Goal: Task Accomplishment & Management: Complete application form

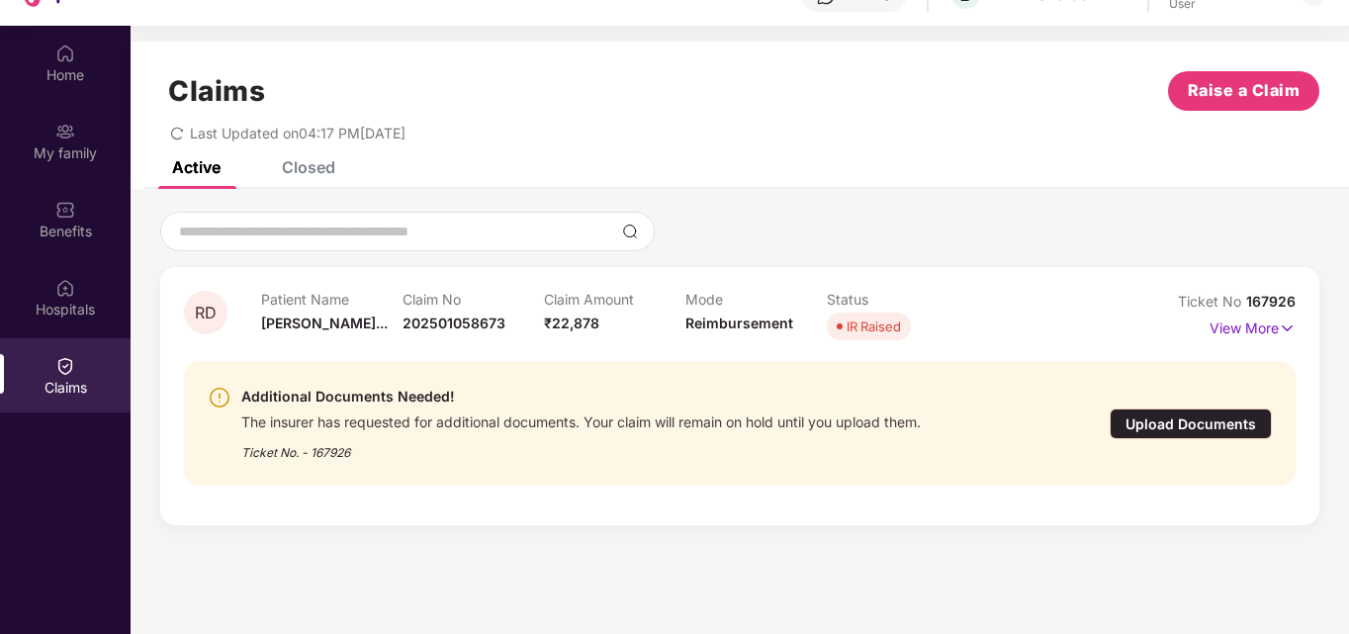
scroll to position [111, 0]
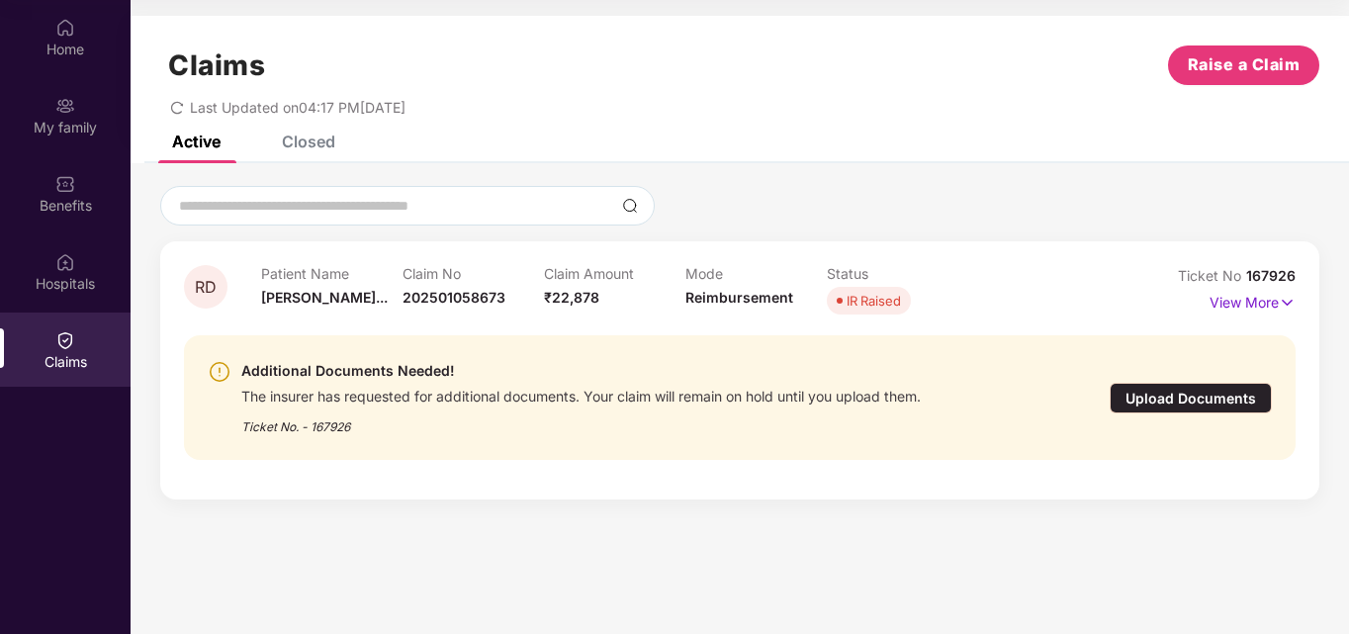
click at [221, 368] on img at bounding box center [220, 372] width 24 height 24
click at [1212, 399] on div "Upload Documents" at bounding box center [1190, 398] width 162 height 31
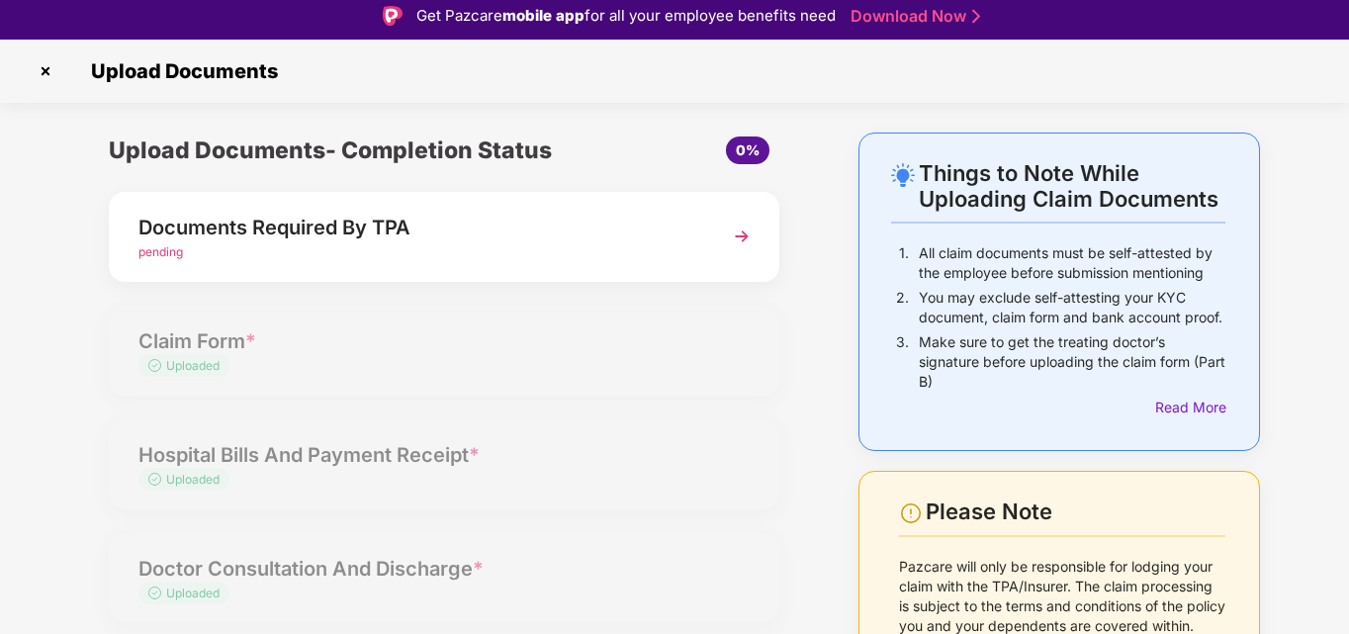
click at [744, 241] on img at bounding box center [742, 237] width 36 height 36
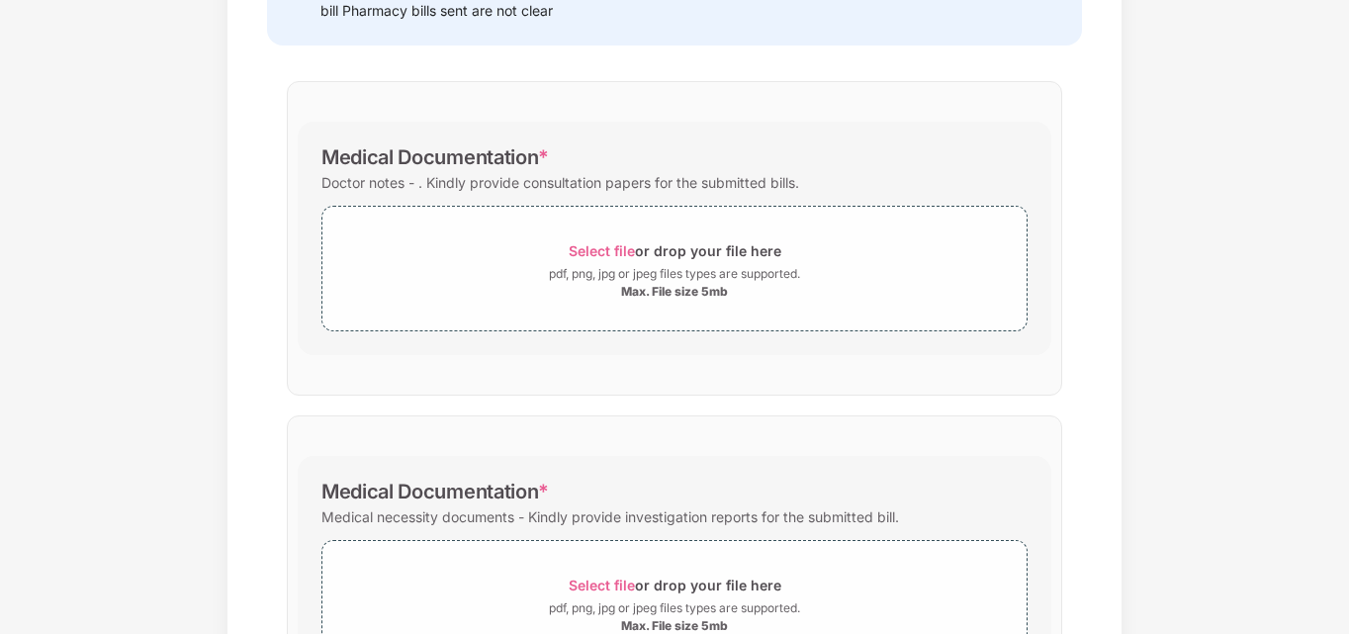
scroll to position [395, 0]
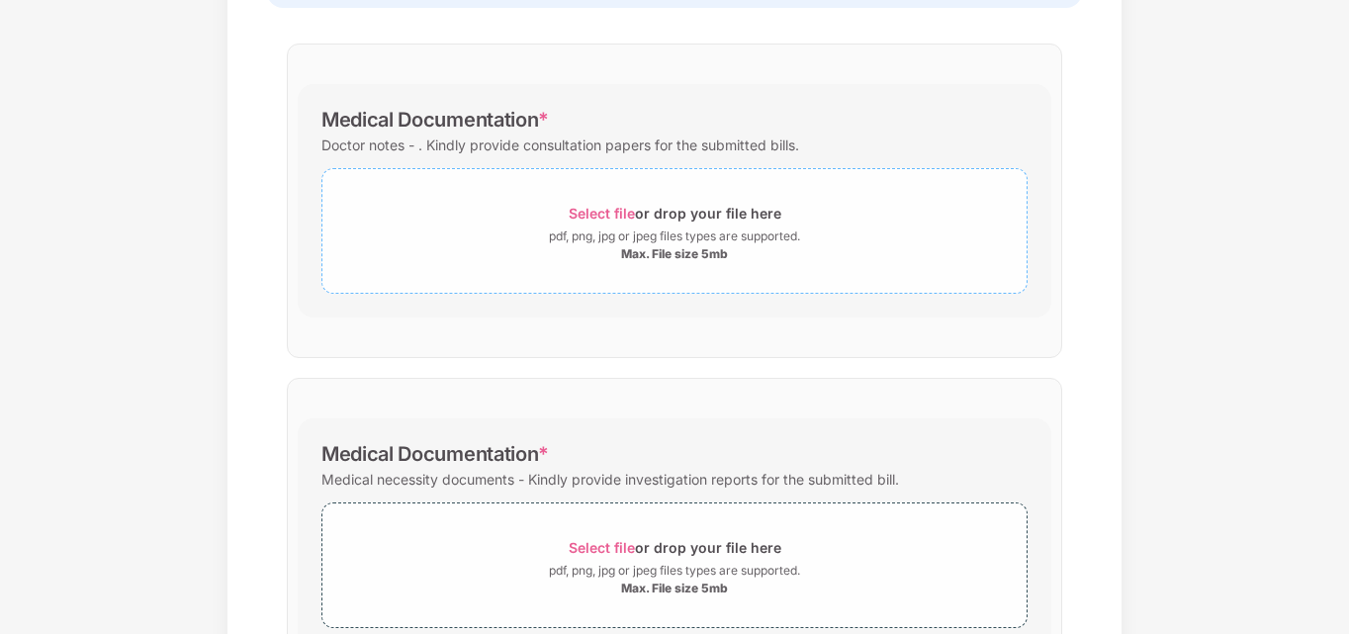
click at [654, 227] on div "pdf, png, jpg or jpeg files types are supported." at bounding box center [674, 236] width 251 height 20
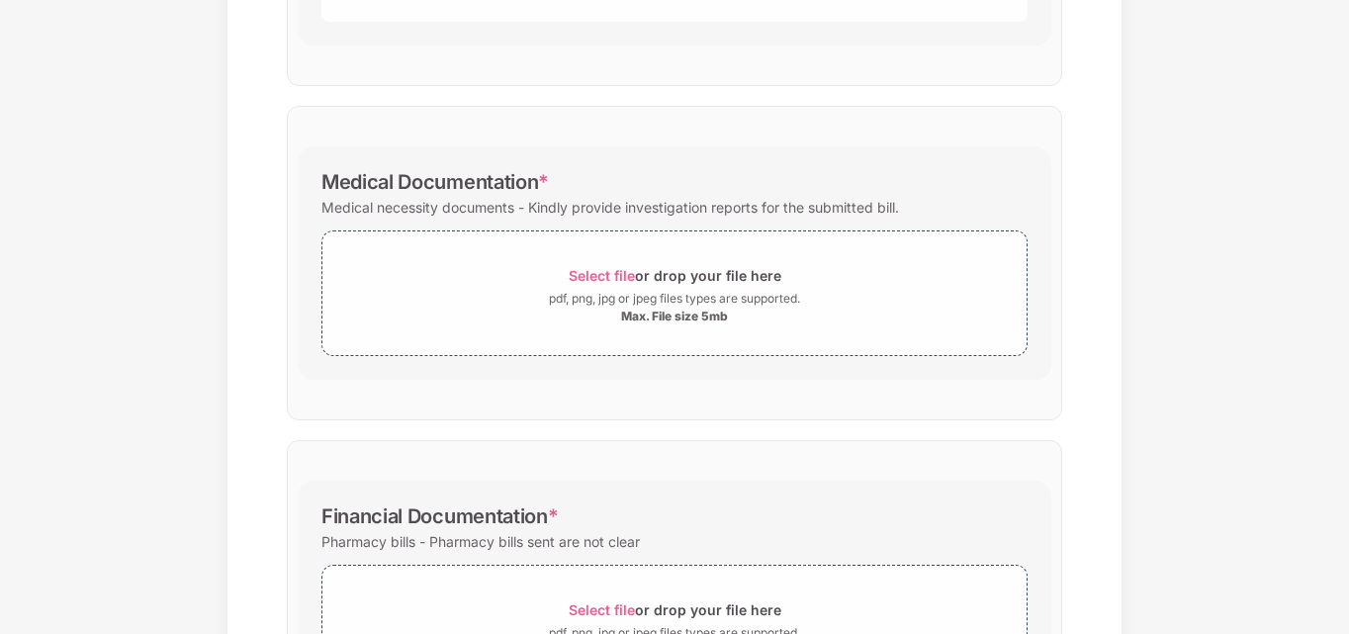
scroll to position [1140, 0]
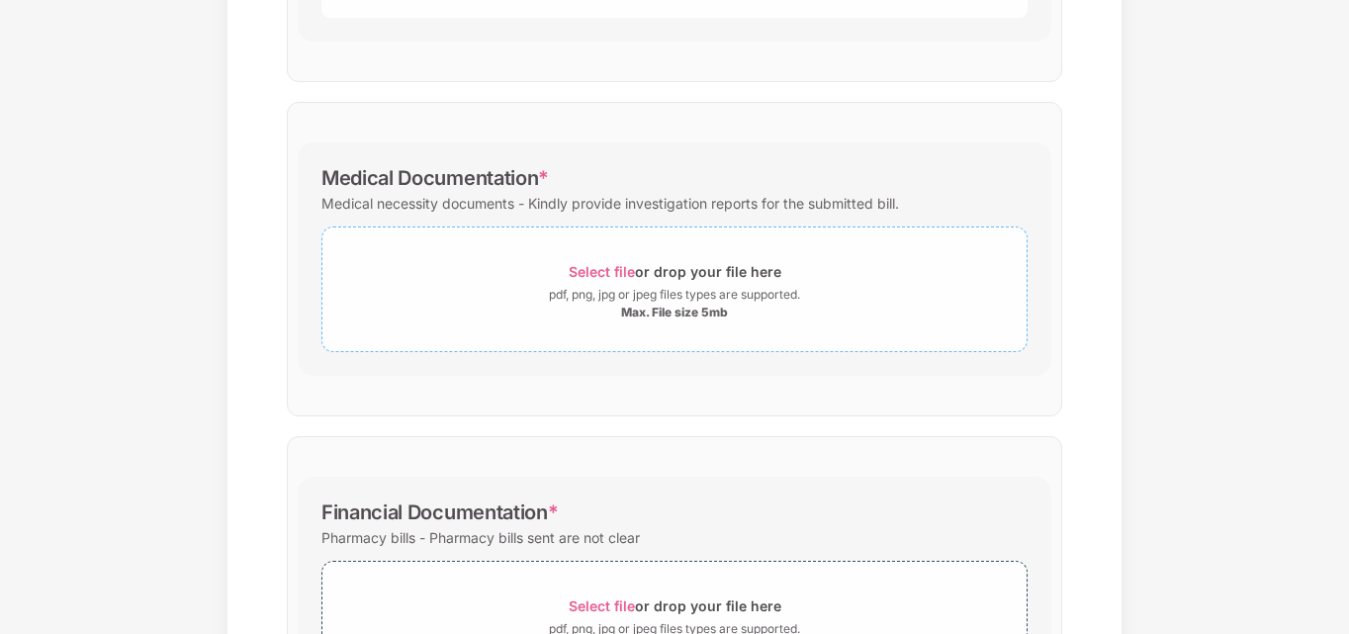
click at [613, 275] on span "Select file" at bounding box center [602, 271] width 66 height 17
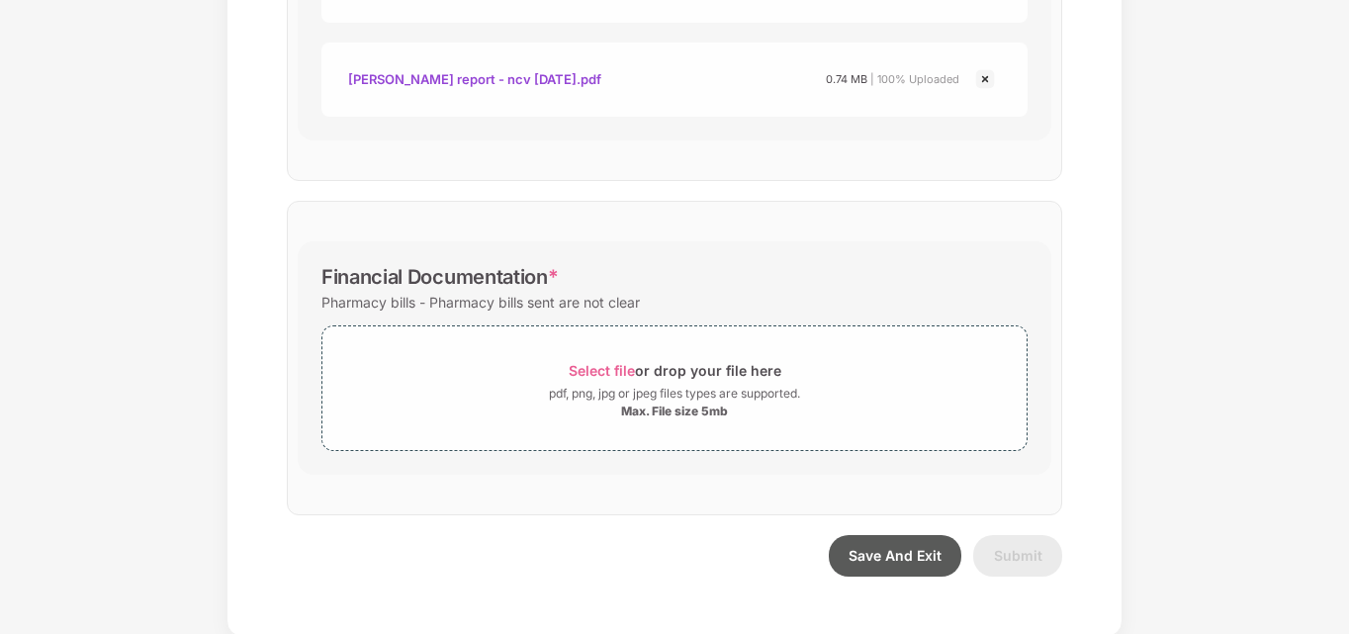
scroll to position [1566, 0]
click at [603, 371] on span "Select file" at bounding box center [602, 367] width 66 height 17
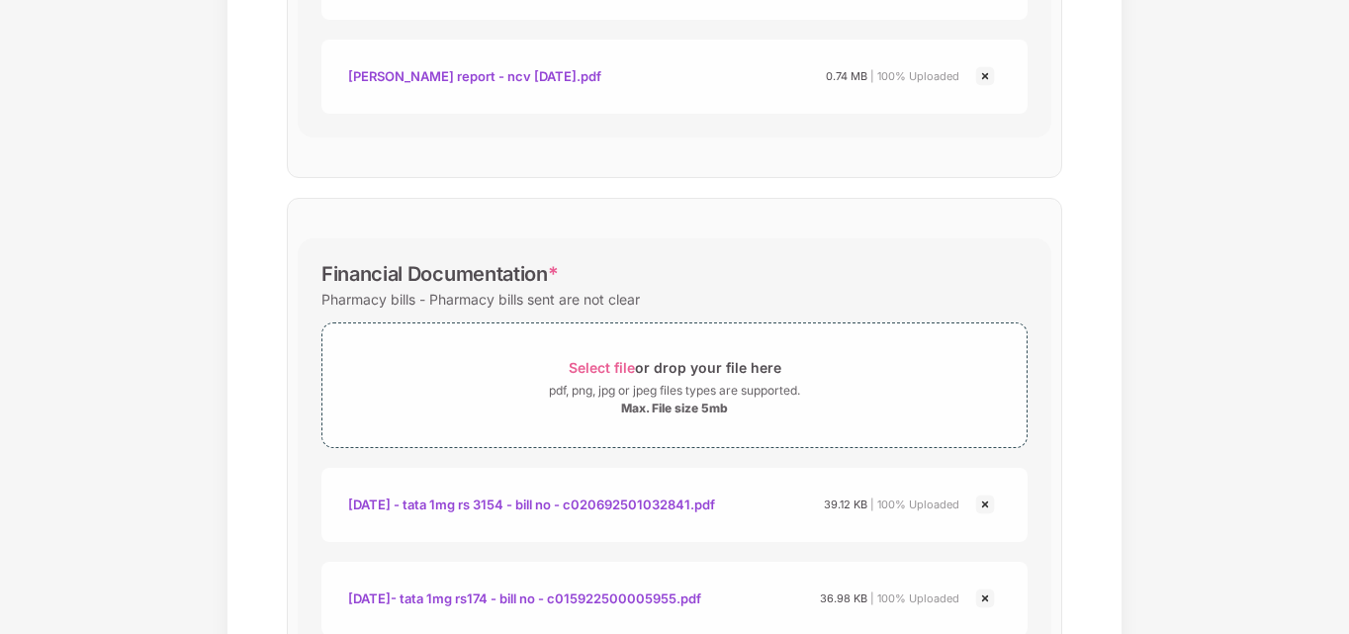
click at [1324, 368] on div "Documents List > Documents Required By TPA Documents Required By TPA Password p…" at bounding box center [674, 238] width 1349 height 3422
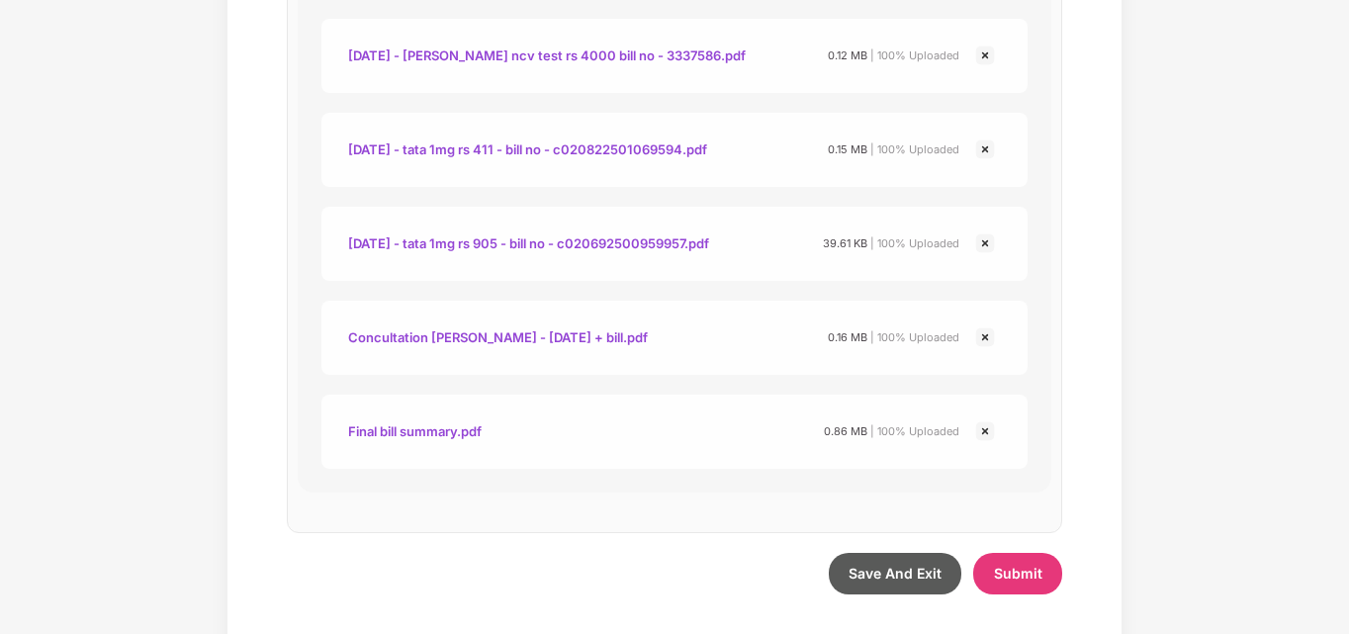
scroll to position [2881, 0]
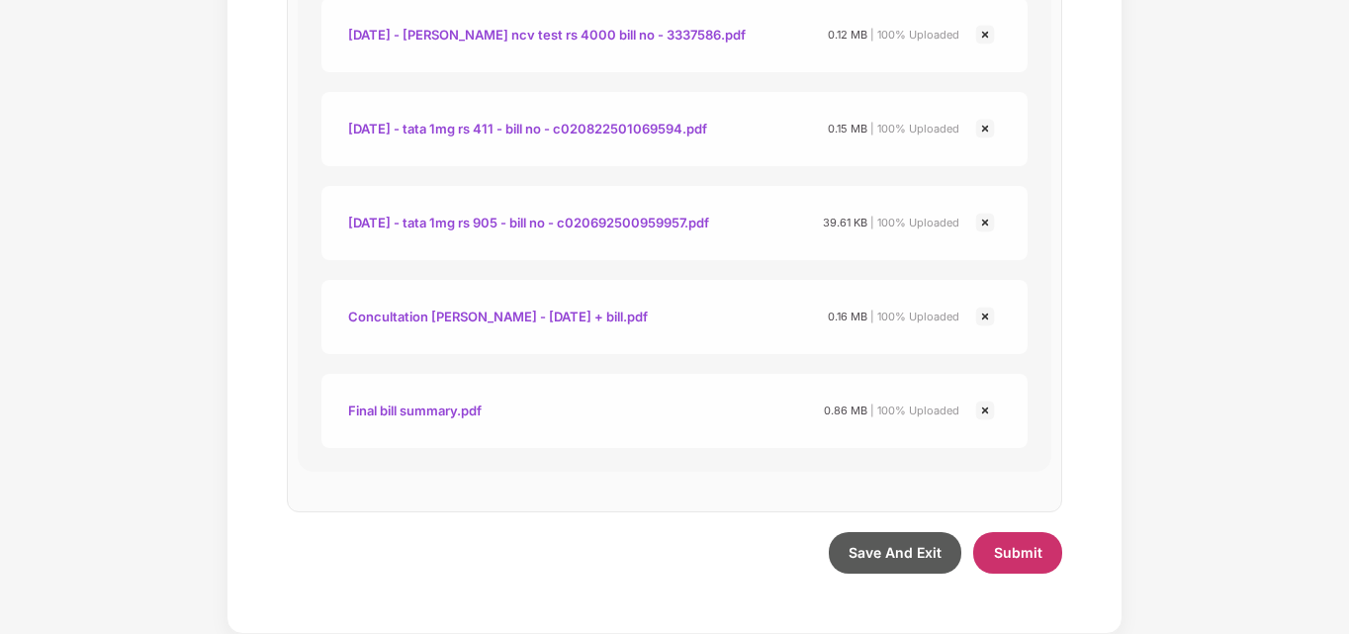
click at [1025, 555] on span "Submit" at bounding box center [1018, 552] width 48 height 17
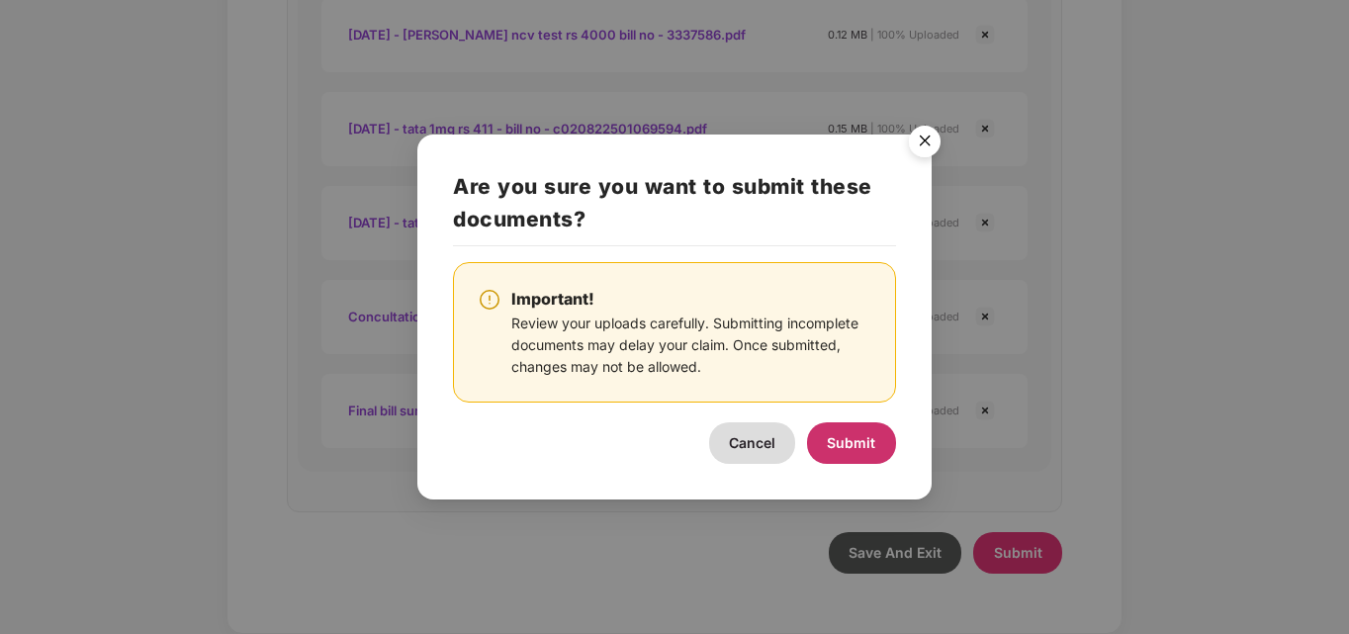
click at [847, 445] on span "Submit" at bounding box center [851, 442] width 48 height 17
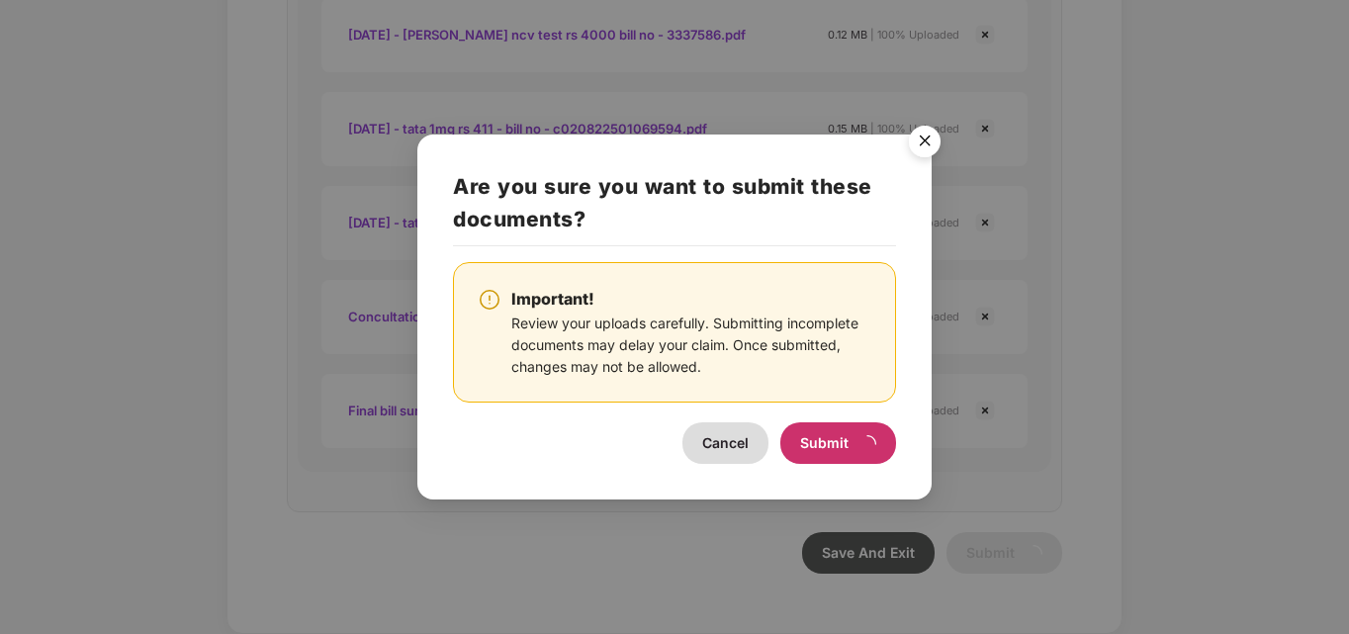
scroll to position [0, 0]
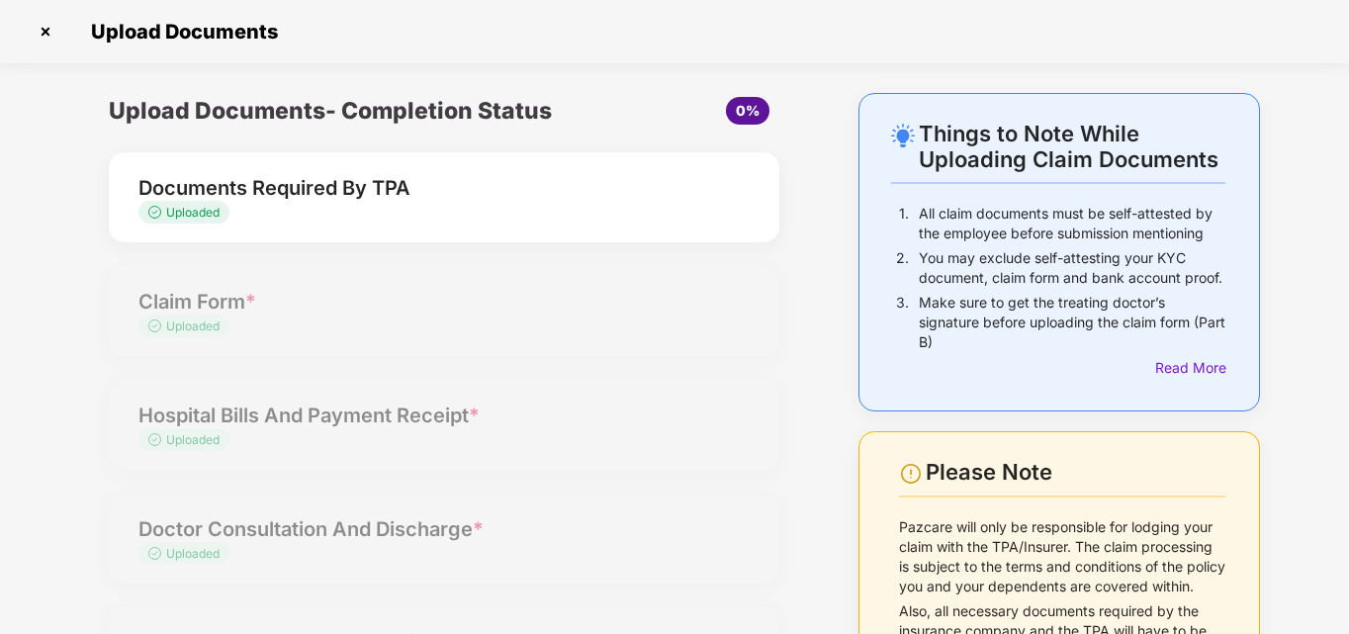
click at [1319, 180] on div "Things to Note While Uploading Claim Documents 1. All claim documents must be s…" at bounding box center [674, 467] width 1349 height 749
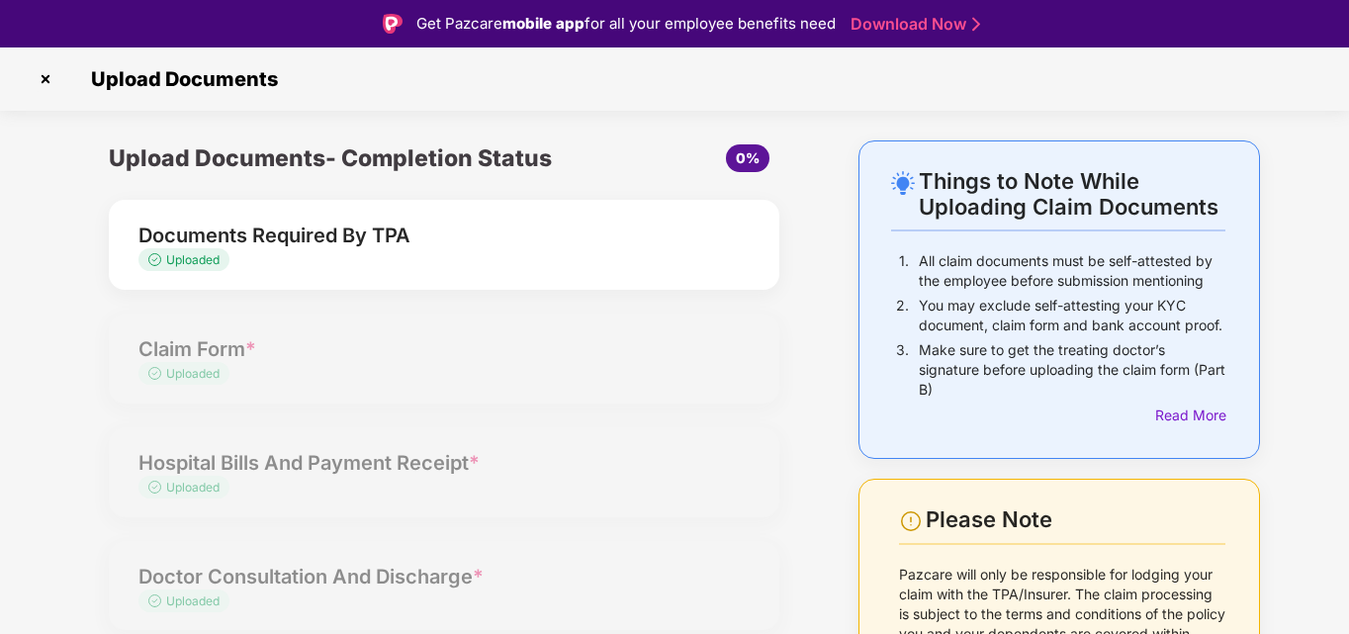
click at [42, 78] on img at bounding box center [46, 79] width 32 height 32
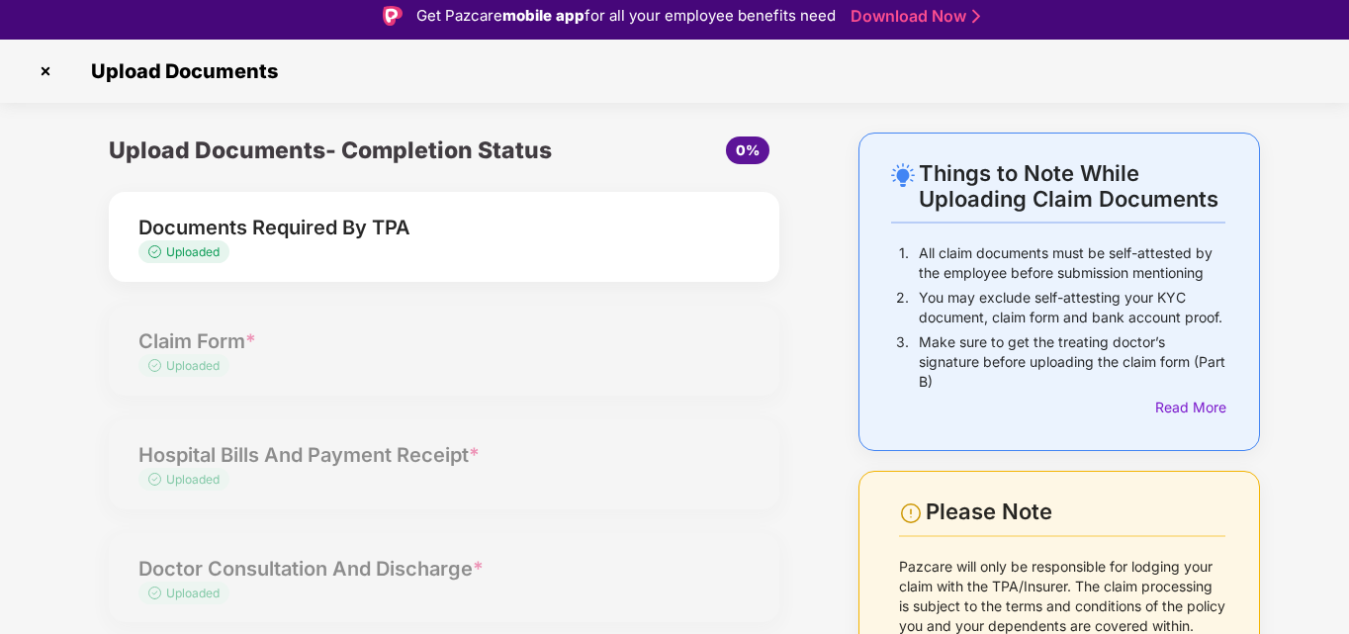
click at [44, 69] on img at bounding box center [46, 71] width 32 height 32
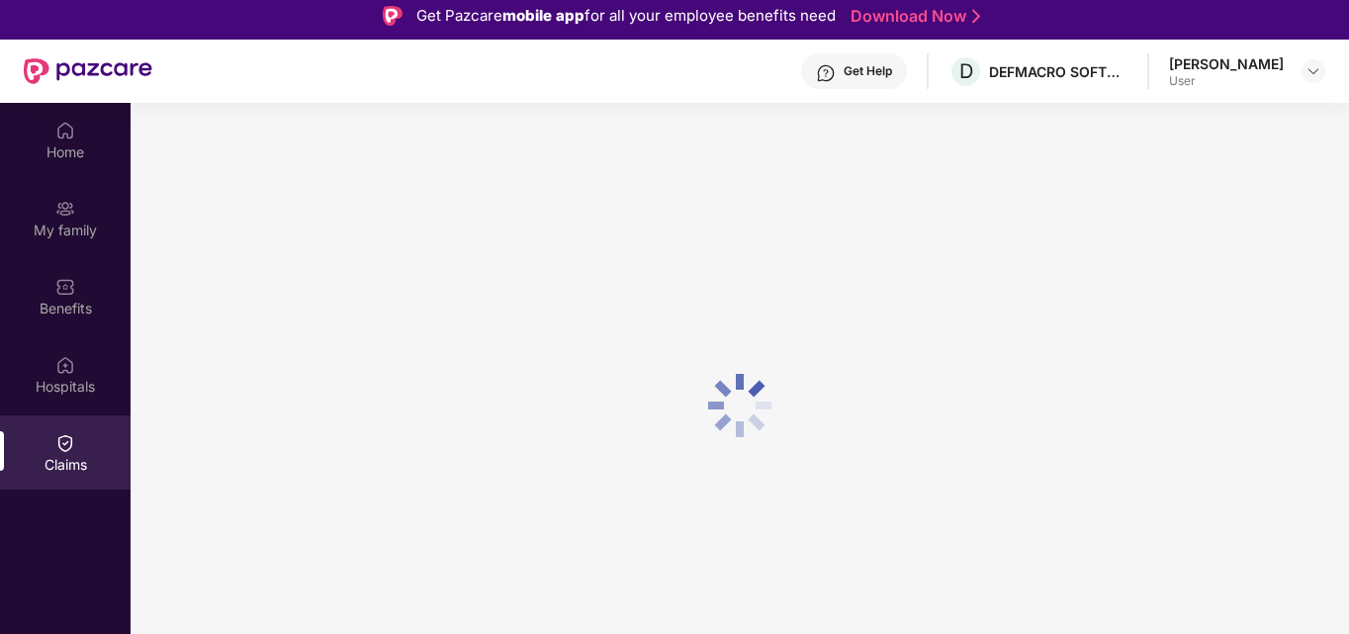
scroll to position [111, 0]
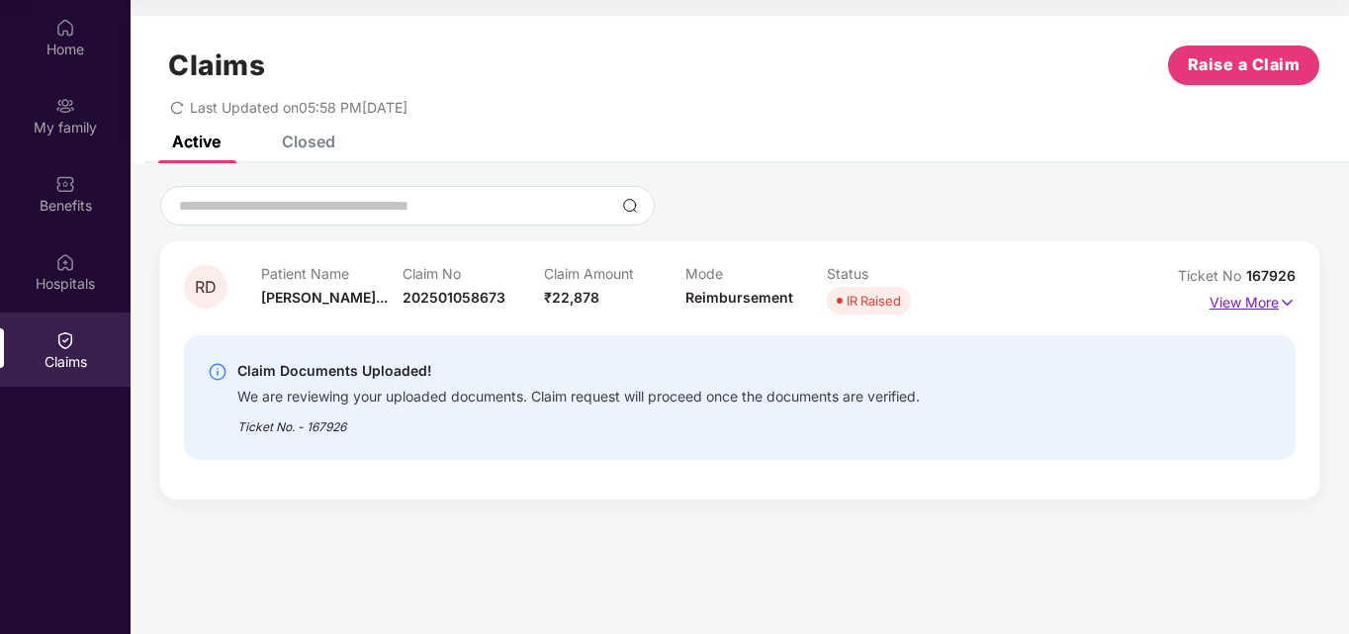
click at [1287, 301] on img at bounding box center [1286, 303] width 17 height 22
